Goal: Information Seeking & Learning: Learn about a topic

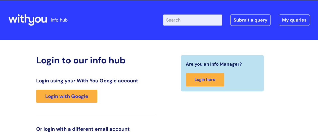
scroll to position [77, 0]
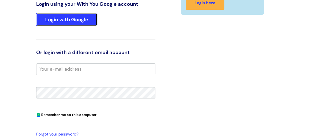
click at [64, 19] on link "Login with Google" at bounding box center [66, 19] width 61 height 13
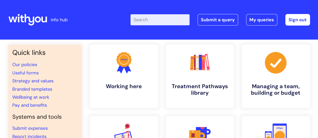
click at [165, 17] on input "Enter your search term here..." at bounding box center [159, 19] width 59 height 11
type input "h"
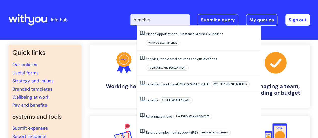
type input "benefits"
click button "Search" at bounding box center [0, 0] width 0 height 0
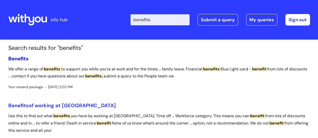
click at [16, 59] on span "Benefits" at bounding box center [18, 59] width 20 height 7
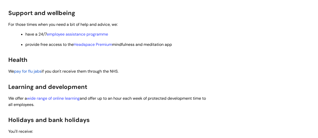
scroll to position [90, 0]
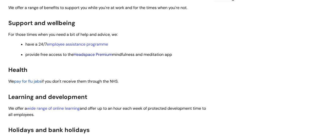
click at [96, 54] on link "Headspace Premium" at bounding box center [93, 54] width 38 height 5
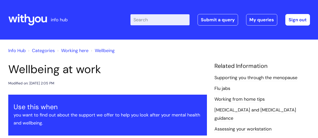
scroll to position [412, 0]
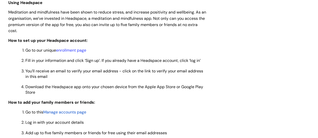
click at [247, 77] on div "Wellbeing at work Modified on: [DATE] 2:05 PM Use this when you want to find ou…" at bounding box center [159, 99] width 309 height 896
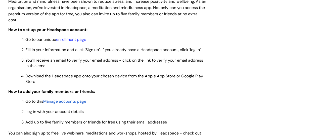
scroll to position [422, 0]
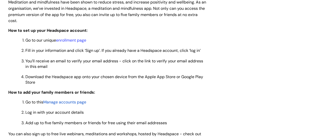
click at [288, 89] on div "Wellbeing at work Modified on: Thu, 7 Aug, 2025 at 2:05 PM Use this when you wa…" at bounding box center [159, 89] width 309 height 896
click at [236, 80] on div "Wellbeing at work Modified on: Thu, 7 Aug, 2025 at 2:05 PM Use this when you wa…" at bounding box center [159, 89] width 309 height 896
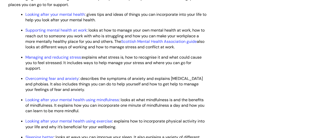
scroll to position [673, 0]
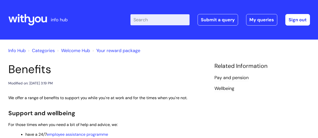
scroll to position [90, 0]
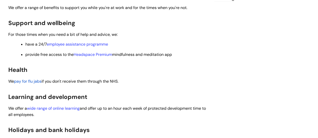
click at [92, 55] on link "Headspace Premium" at bounding box center [93, 54] width 38 height 5
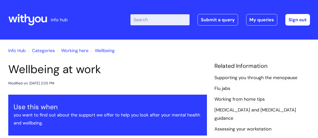
scroll to position [412, 0]
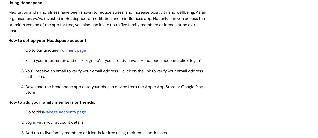
click at [257, 66] on div "Wellbeing at work Modified on: Thu, 7 Aug, 2025 at 2:05 PM Use this when you wa…" at bounding box center [159, 99] width 309 height 896
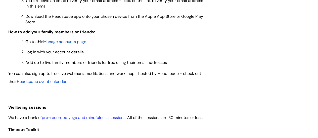
scroll to position [492, 0]
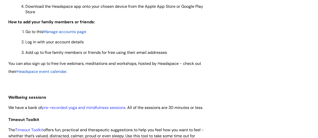
click at [49, 34] on span "Manage accounts page" at bounding box center [64, 31] width 43 height 5
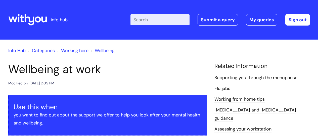
scroll to position [492, 0]
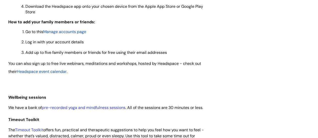
click at [179, 59] on div "Use this when you want to find out about the support we offer to help you look …" at bounding box center [107, 13] width 198 height 820
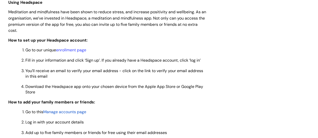
scroll to position [412, 0]
click at [69, 50] on link "enrollment page" at bounding box center [71, 50] width 30 height 5
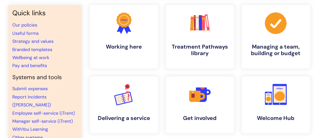
scroll to position [45, 0]
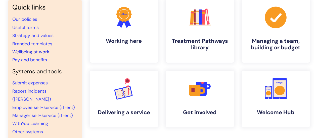
click at [26, 50] on link "Wellbeing at work" at bounding box center [30, 52] width 37 height 6
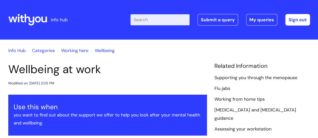
click at [128, 83] on div "Modified on: [DATE] 2:05 PM" at bounding box center [107, 83] width 198 height 6
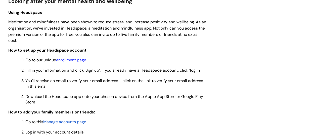
scroll to position [392, 0]
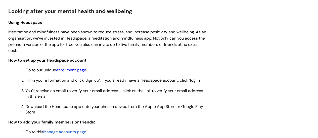
click at [66, 70] on link "enrollment page" at bounding box center [71, 70] width 30 height 5
